Goal: Go to known website: Access a specific website the user already knows

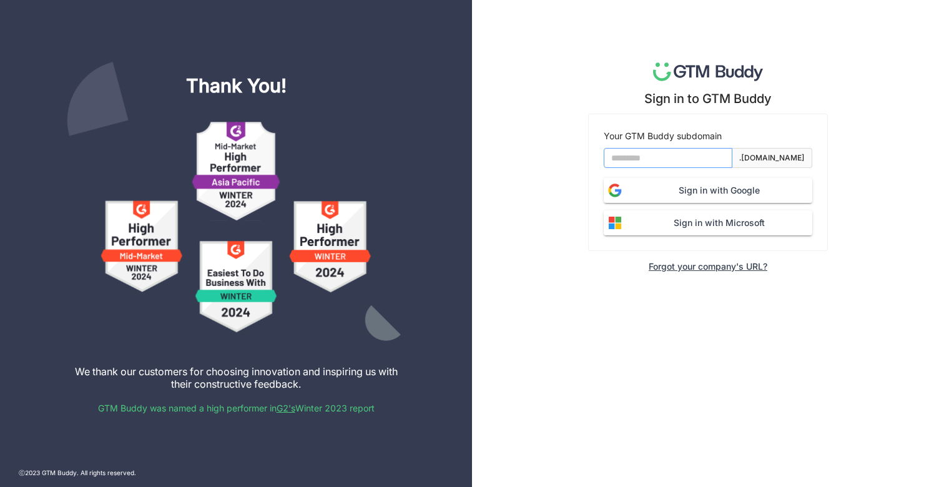
click at [657, 164] on input at bounding box center [668, 158] width 129 height 20
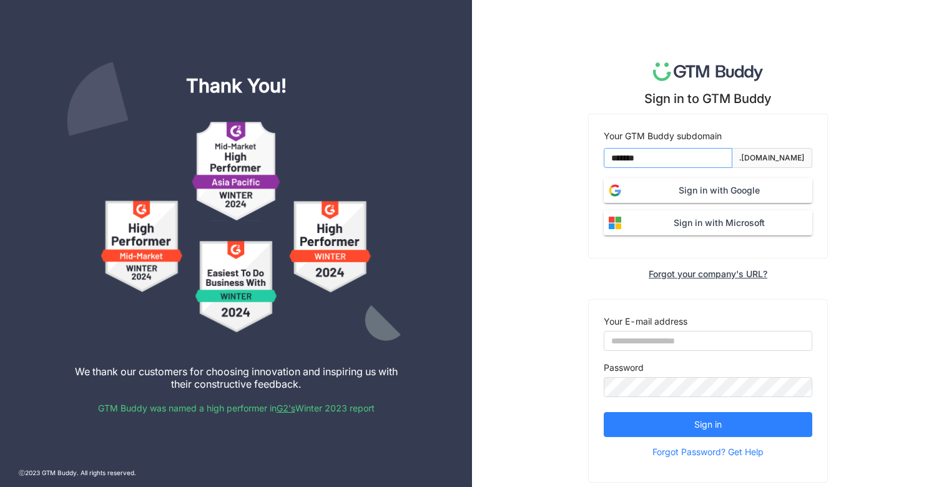
type input "*******"
click at [552, 160] on div "Sign in to GTM Buddy Your GTM Buddy subdomain ******* .gtmbuddy.io Sign in with…" at bounding box center [708, 243] width 472 height 487
click at [685, 192] on span "Sign in with Google" at bounding box center [719, 191] width 186 height 14
